Goal: Task Accomplishment & Management: Use online tool/utility

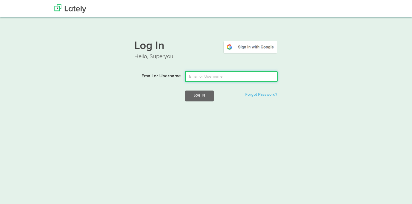
click at [200, 74] on input "Email or Username" at bounding box center [231, 76] width 92 height 11
paste input "[EMAIL_ADDRESS][DOMAIN_NAME]"
type input "[EMAIL_ADDRESS][DOMAIN_NAME]"
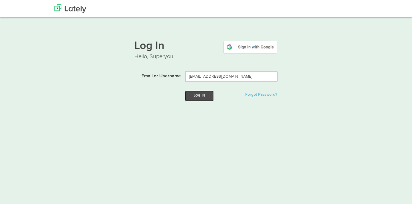
click at [200, 95] on button "Log In" at bounding box center [199, 95] width 29 height 11
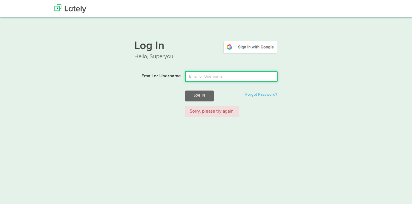
click at [207, 79] on input "Email or Username" at bounding box center [231, 76] width 92 height 11
click at [203, 73] on input "Email or Username" at bounding box center [231, 76] width 92 height 11
paste input "bsirkia@gmail.com"
type input "bsirkia@gmail.com"
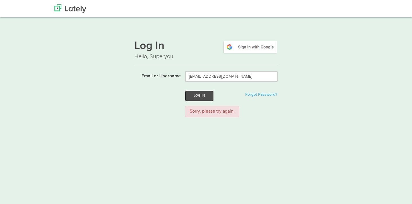
click at [201, 94] on button "Log In" at bounding box center [199, 95] width 29 height 11
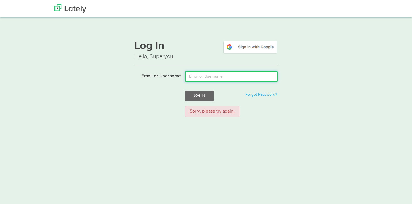
click at [203, 71] on input "Email or Username" at bounding box center [231, 76] width 92 height 11
paste input "bsirkia@gmail.com"
type input "bsirkia@gmail.com"
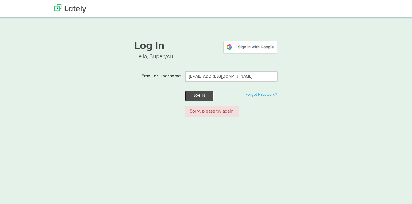
click at [202, 94] on button "Log In" at bounding box center [199, 95] width 29 height 11
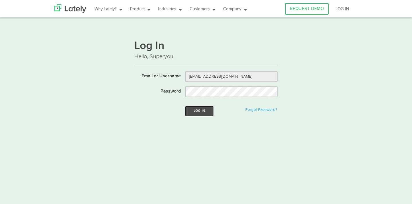
click at [196, 115] on button "Log In" at bounding box center [199, 111] width 29 height 11
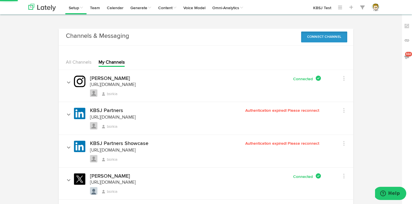
click at [334, 39] on button "Connect Channel" at bounding box center [324, 36] width 46 height 11
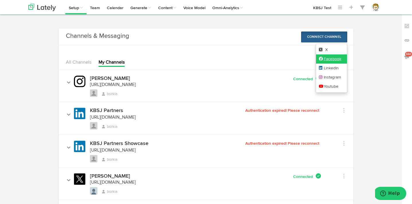
click at [332, 59] on link "Facebook" at bounding box center [331, 58] width 31 height 9
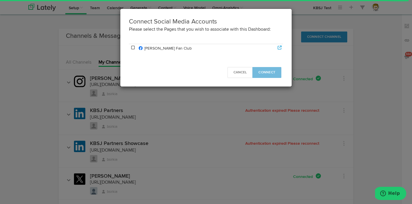
click at [133, 48] on icon at bounding box center [132, 48] width 5 height 4
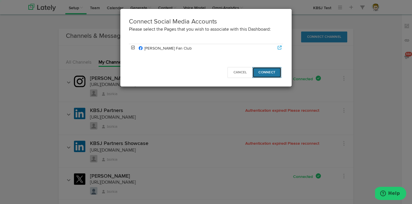
click at [267, 73] on span "Connect" at bounding box center [266, 72] width 17 height 3
